Goal: Task Accomplishment & Management: Manage account settings

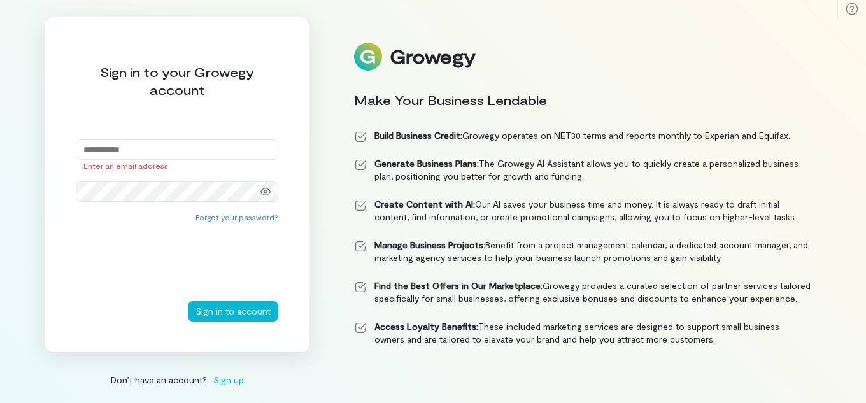
type input "**********"
click at [188, 301] on button "Sign in to account" at bounding box center [233, 311] width 90 height 20
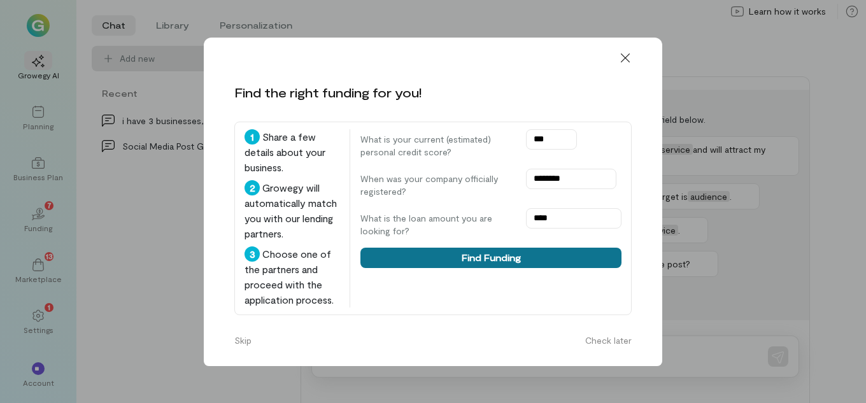
click at [472, 254] on button "Find Funding" at bounding box center [490, 258] width 261 height 20
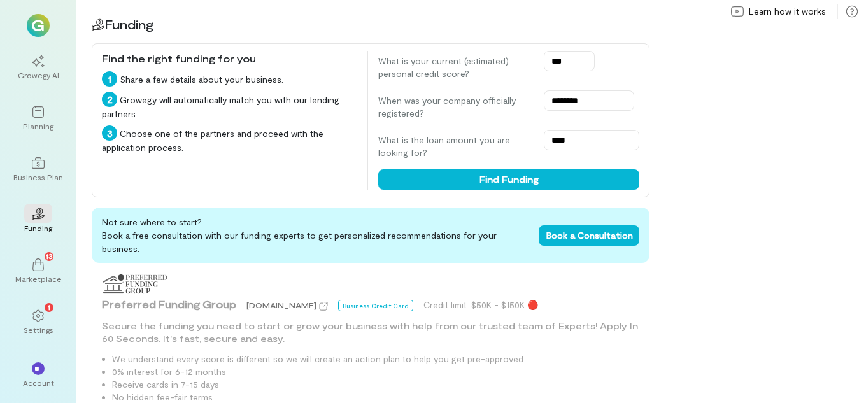
scroll to position [955, 0]
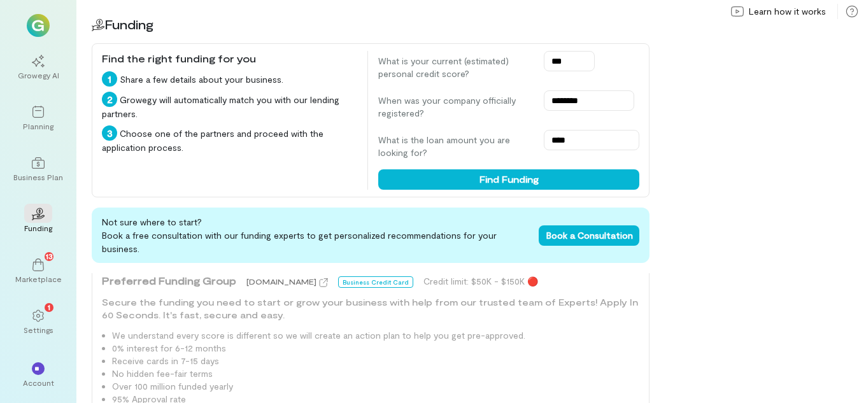
type input "***"
click at [499, 166] on div "What is your current (estimated) personal credit score? *** When was your compa…" at bounding box center [508, 120] width 261 height 139
click at [499, 167] on div "What is your current (estimated) personal credit score? *** When was your compa…" at bounding box center [508, 120] width 261 height 139
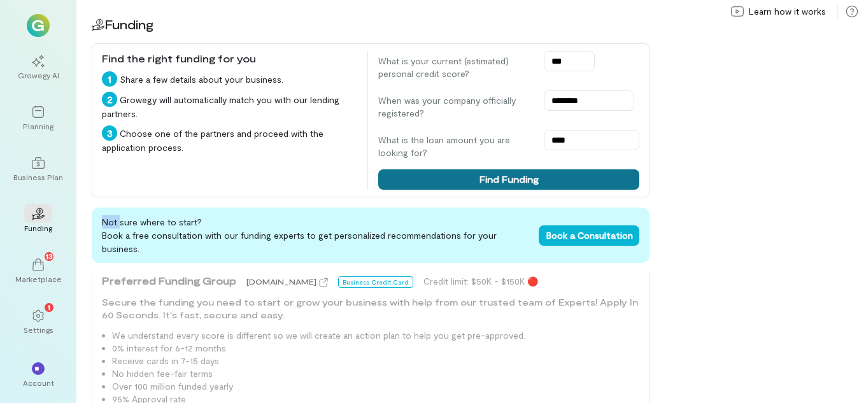
click at [498, 176] on button "Find Funding" at bounding box center [508, 179] width 261 height 20
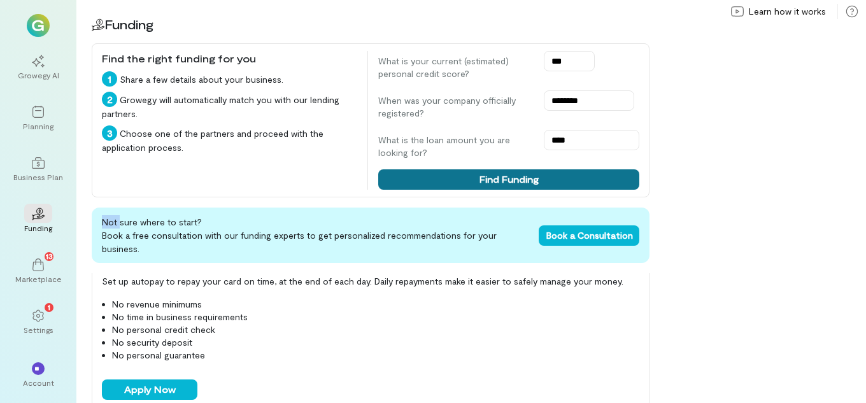
scroll to position [127, 0]
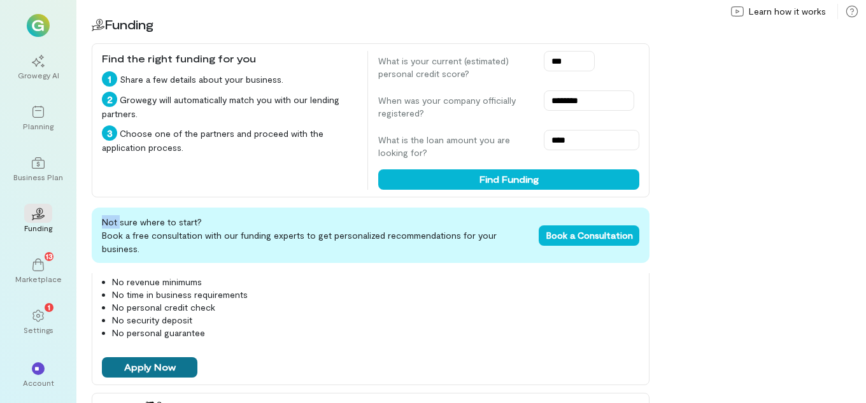
click at [141, 357] on button "Apply Now" at bounding box center [149, 367] width 95 height 20
click at [455, 301] on li "No personal credit check" at bounding box center [375, 307] width 527 height 13
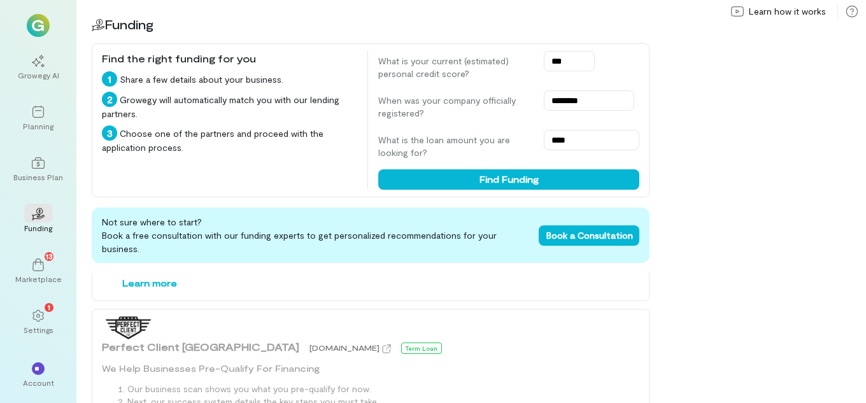
scroll to position [700, 0]
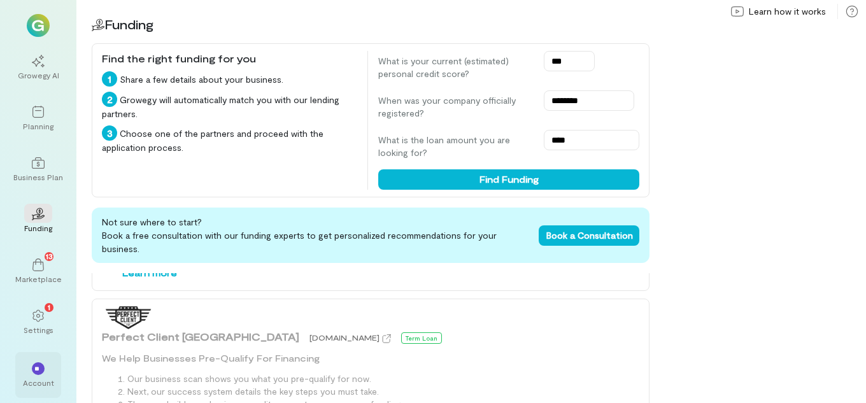
click at [43, 380] on div "Account" at bounding box center [38, 383] width 31 height 10
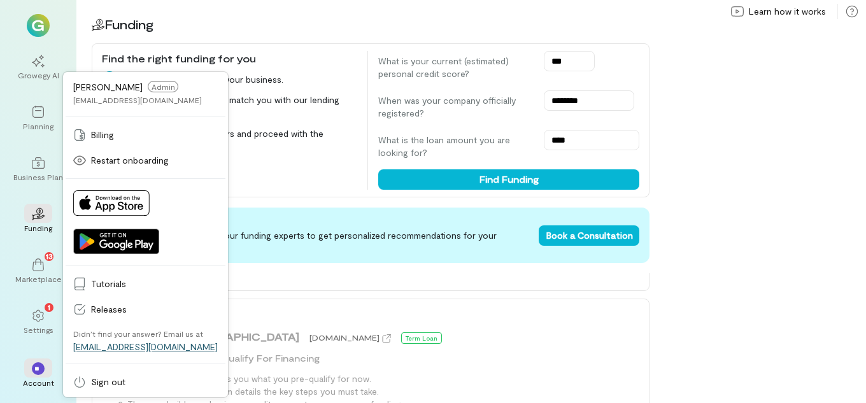
click at [130, 343] on link "[EMAIL_ADDRESS][DOMAIN_NAME]" at bounding box center [145, 346] width 145 height 11
drag, startPoint x: 863, startPoint y: 82, endPoint x: 844, endPoint y: 90, distance: 21.4
click at [863, 82] on div "02 Funding Find the right funding for you 1 Share a few details about your busi…" at bounding box center [470, 201] width 789 height 403
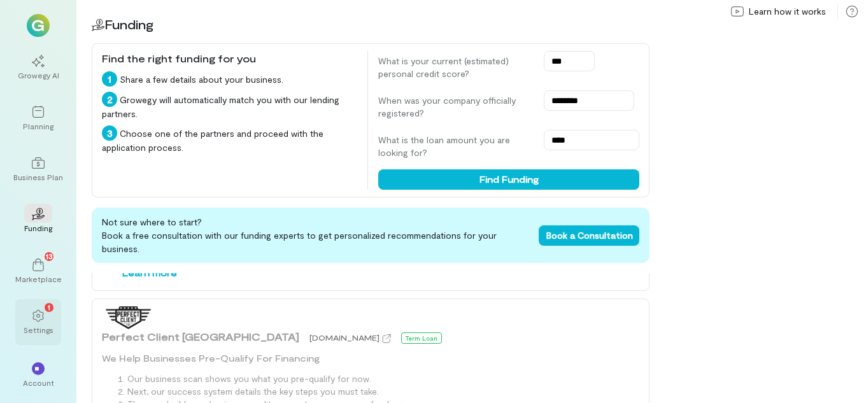
click at [40, 318] on icon at bounding box center [38, 315] width 13 height 13
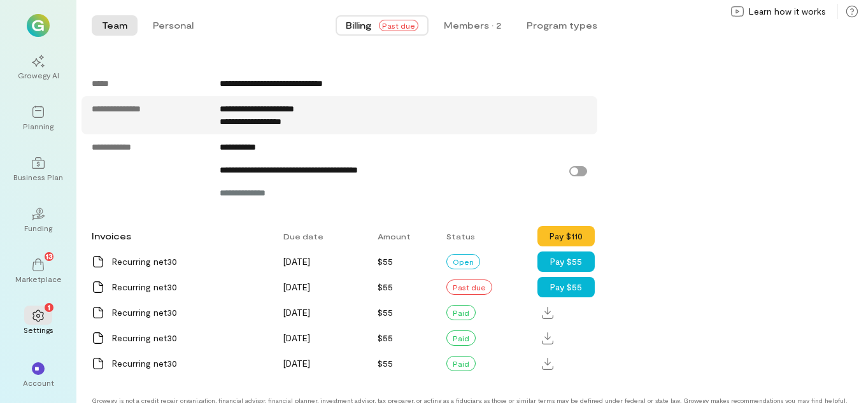
scroll to position [637, 0]
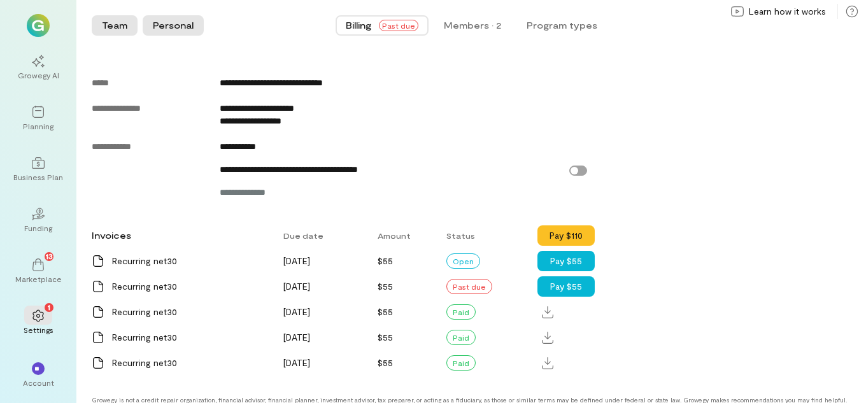
click at [164, 26] on button "Personal" at bounding box center [173, 25] width 61 height 20
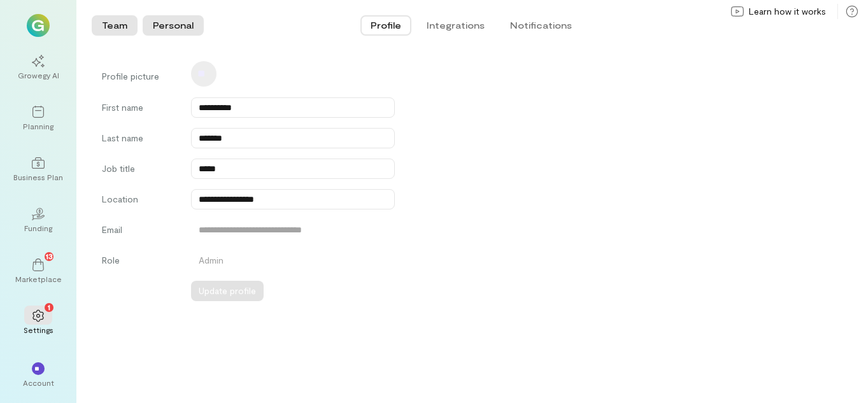
click at [121, 22] on button "Team" at bounding box center [115, 25] width 46 height 20
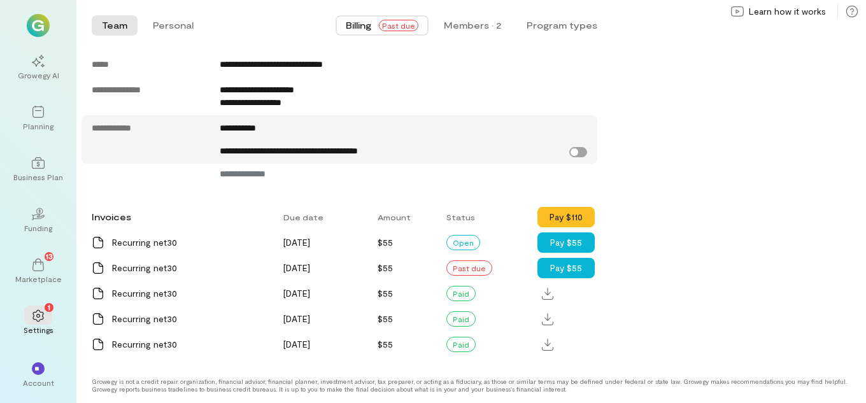
scroll to position [665, 0]
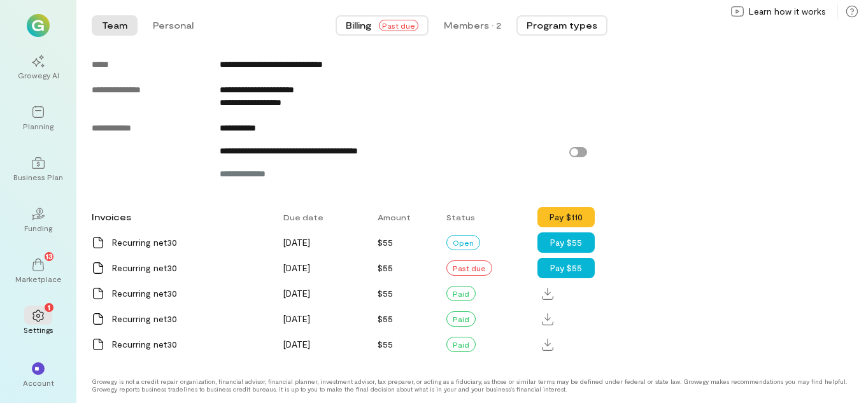
click at [600, 26] on button "Program types" at bounding box center [561, 25] width 91 height 20
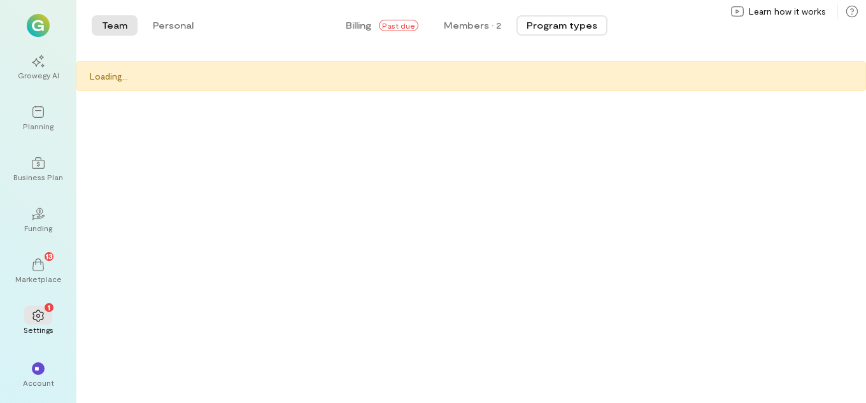
scroll to position [0, 0]
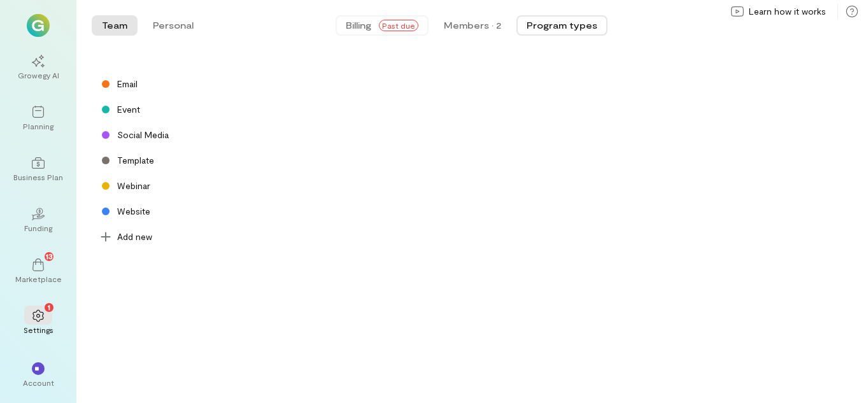
drag, startPoint x: 360, startPoint y: 36, endPoint x: 354, endPoint y: 33, distance: 6.6
click at [357, 35] on div "Billing Past due Members · 2 Program types" at bounding box center [471, 25] width 525 height 25
click at [351, 29] on span "Billing" at bounding box center [358, 25] width 25 height 13
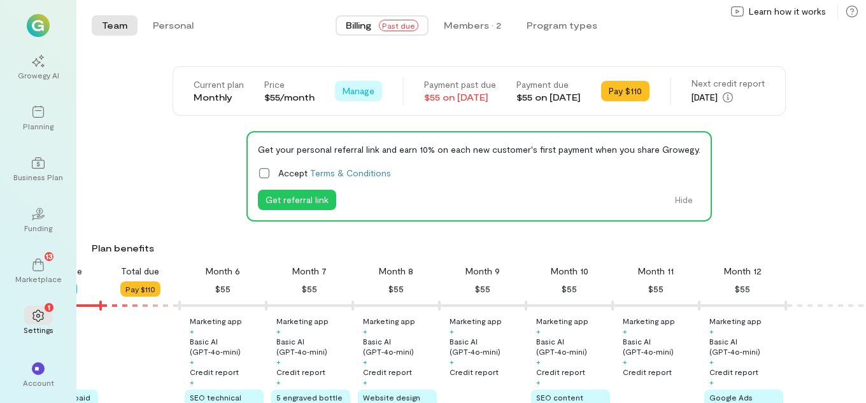
click at [343, 86] on span "Manage" at bounding box center [359, 91] width 32 height 13
click at [343, 92] on span "Manage" at bounding box center [359, 91] width 32 height 13
click at [343, 91] on span "Manage" at bounding box center [359, 91] width 32 height 13
click at [364, 144] on span "Cancel plan" at bounding box center [396, 144] width 65 height 13
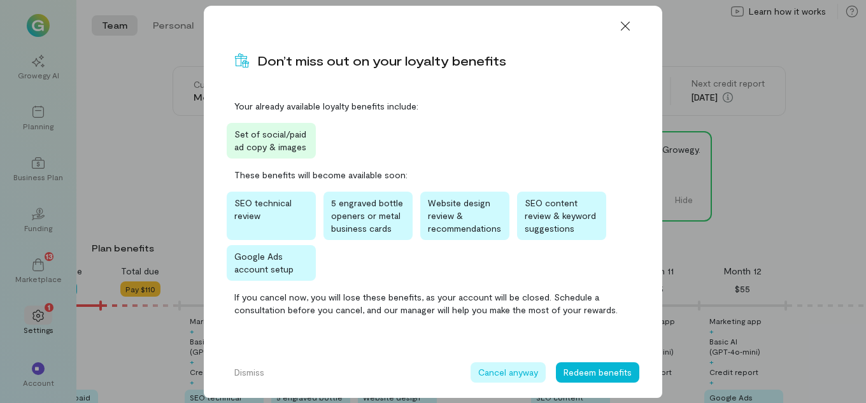
click at [509, 373] on button "Cancel anyway" at bounding box center [507, 372] width 75 height 20
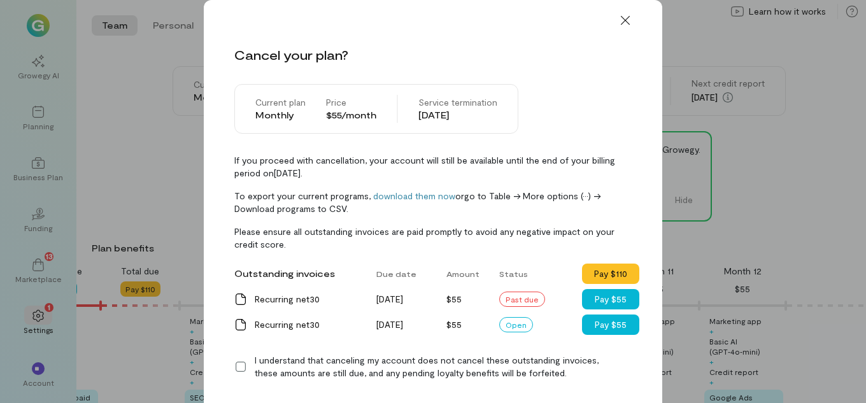
scroll to position [64, 0]
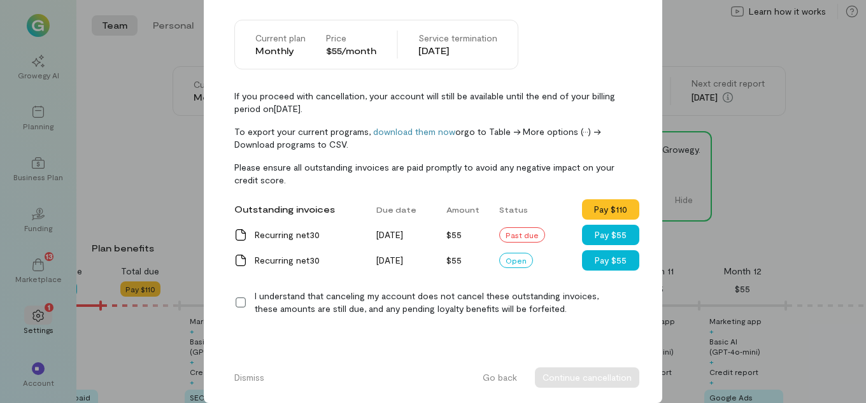
click at [234, 300] on icon at bounding box center [240, 302] width 13 height 13
click at [571, 380] on button "Continue cancellation" at bounding box center [587, 377] width 104 height 20
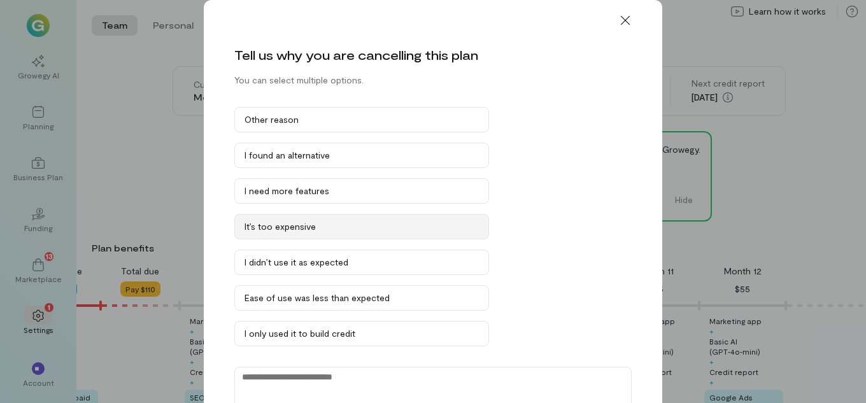
click at [246, 232] on div "It’s too expensive" at bounding box center [361, 226] width 234 height 13
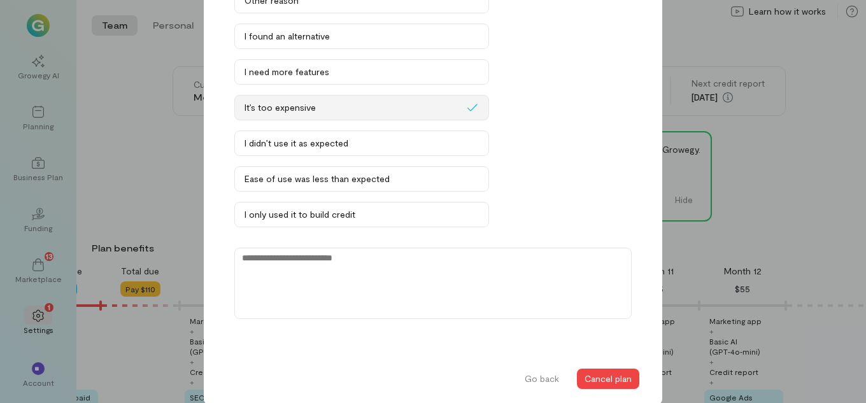
scroll to position [120, 0]
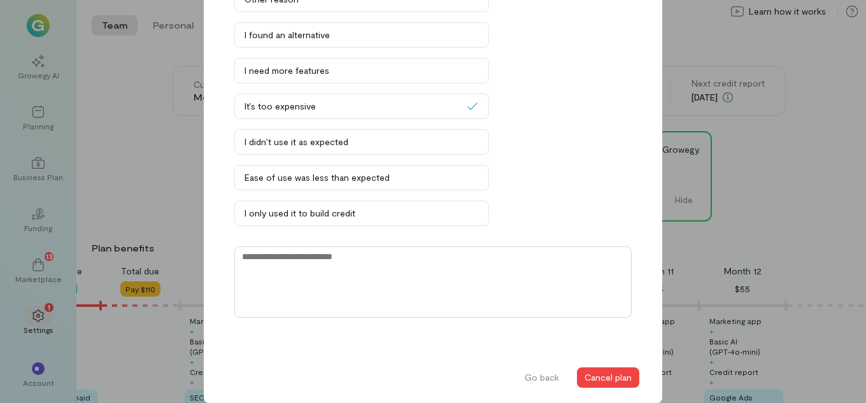
click at [363, 271] on textarea at bounding box center [432, 281] width 397 height 71
type textarea "**********"
click at [594, 377] on button "Cancel plan" at bounding box center [608, 377] width 62 height 20
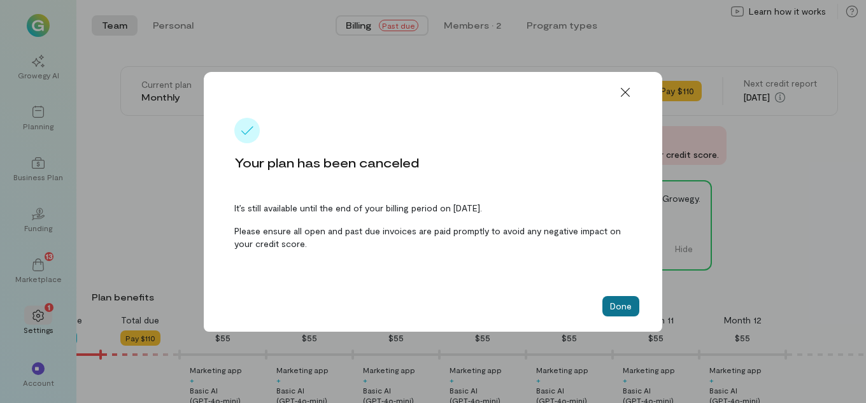
click at [611, 308] on button "Done" at bounding box center [620, 306] width 37 height 20
